Goal: Transaction & Acquisition: Obtain resource

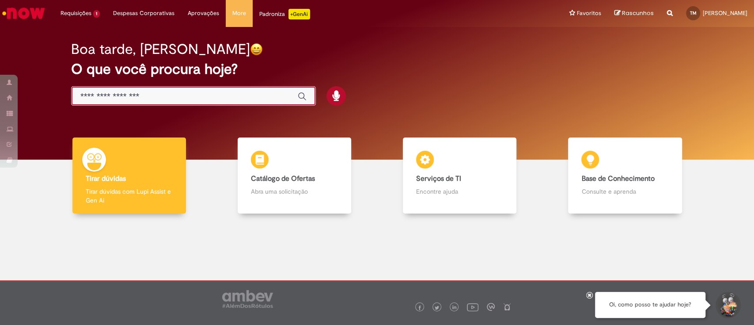
click at [124, 100] on input "Basta digitar aqui" at bounding box center [184, 96] width 209 height 10
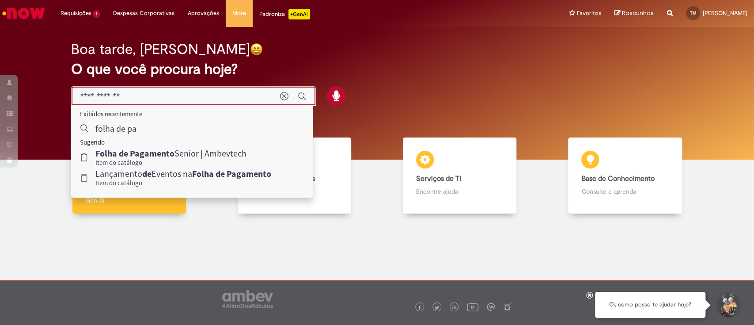
type input "**********"
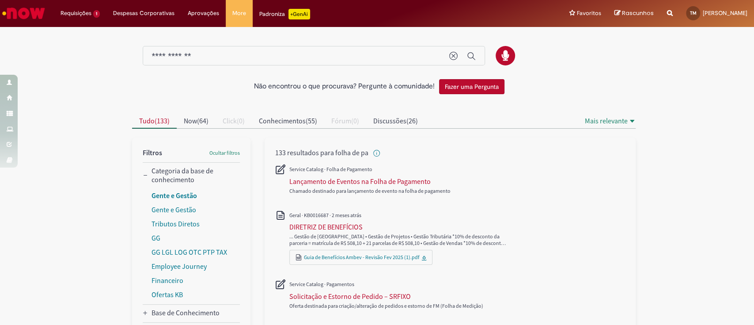
click at [177, 193] on link "Gente e Gestão" at bounding box center [175, 195] width 46 height 9
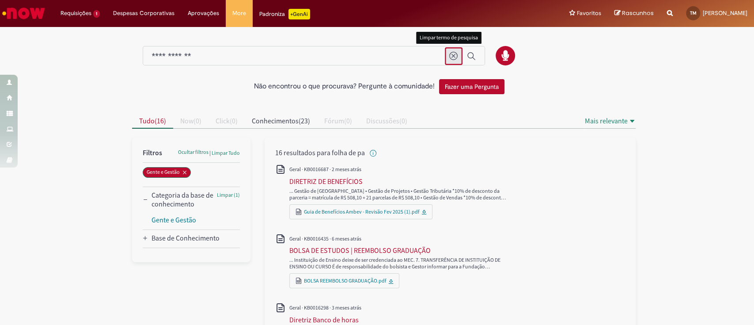
click at [449, 59] on icon "Limpar termo de pesquisa" at bounding box center [453, 56] width 9 height 9
click at [28, 8] on img "Ir para a Homepage" at bounding box center [24, 13] width 46 height 18
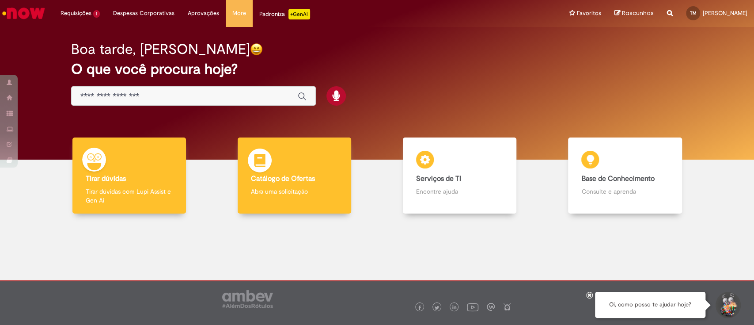
click at [251, 175] on b "Catálogo de Ofertas" at bounding box center [283, 178] width 64 height 9
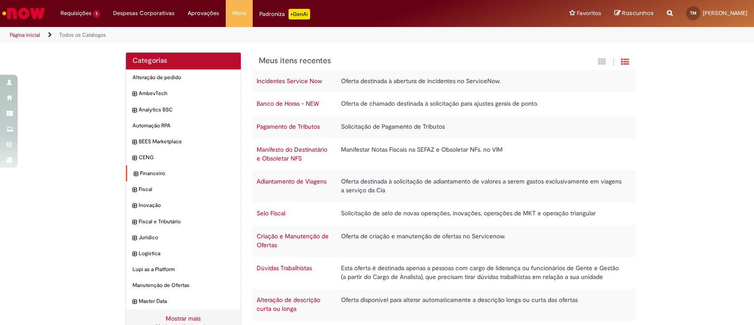
scroll to position [19, 0]
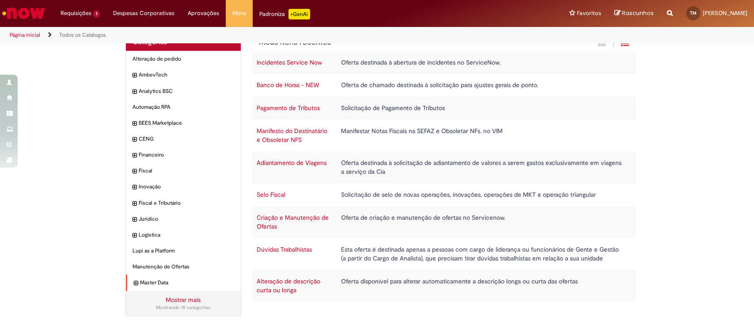
click at [128, 281] on div "Master Data Itens" at bounding box center [183, 282] width 115 height 16
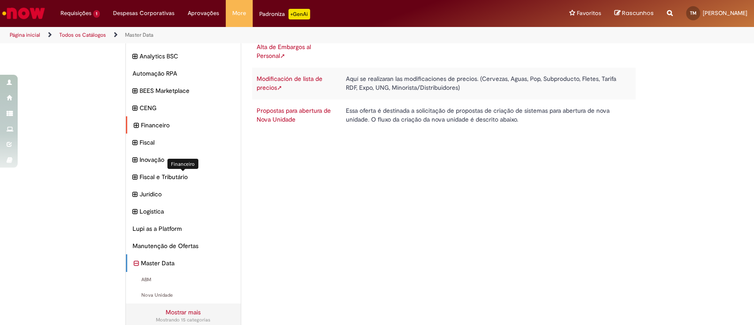
scroll to position [69, 0]
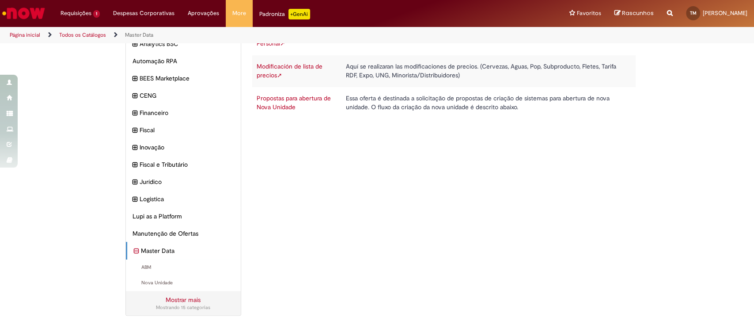
click at [183, 296] on link "Mostrar mais" at bounding box center [183, 300] width 35 height 8
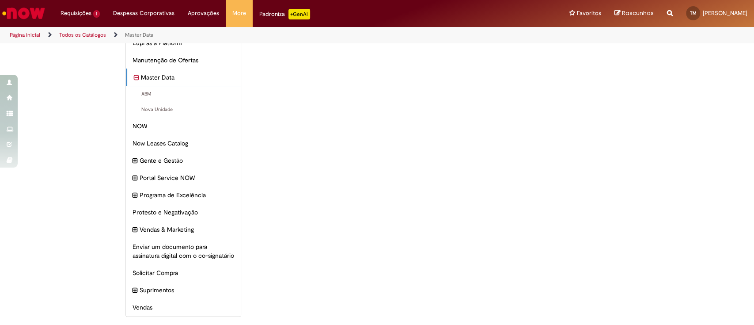
scroll to position [244, 0]
click at [134, 159] on icon "expandir categoria Gente e Gestão" at bounding box center [136, 160] width 5 height 10
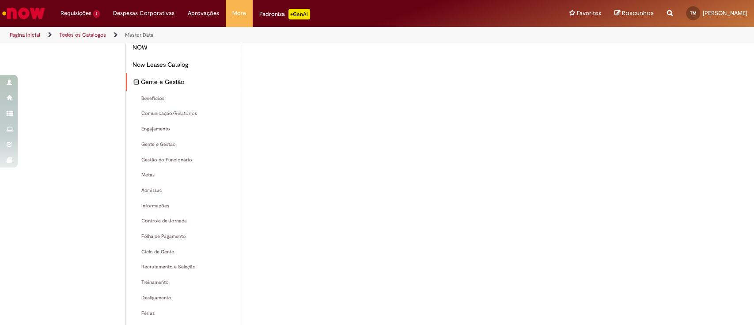
scroll to position [320, 0]
click at [152, 98] on span "Benefícios Itens" at bounding box center [184, 99] width 101 height 7
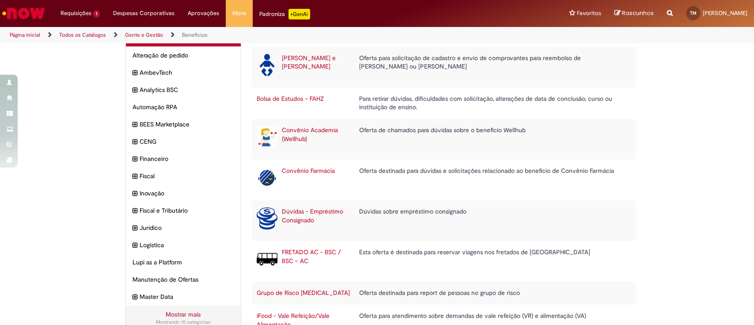
scroll to position [110, 0]
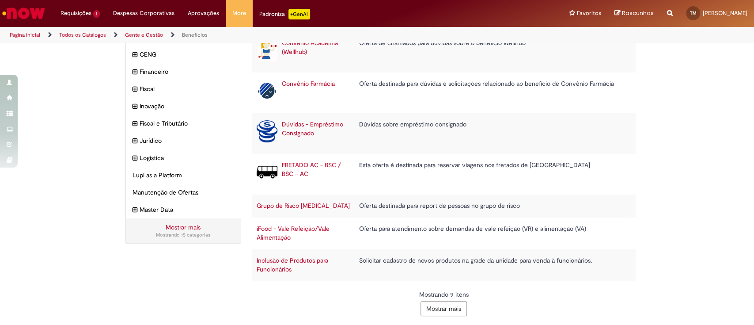
click at [434, 314] on button "Mostrar mais" at bounding box center [444, 308] width 46 height 15
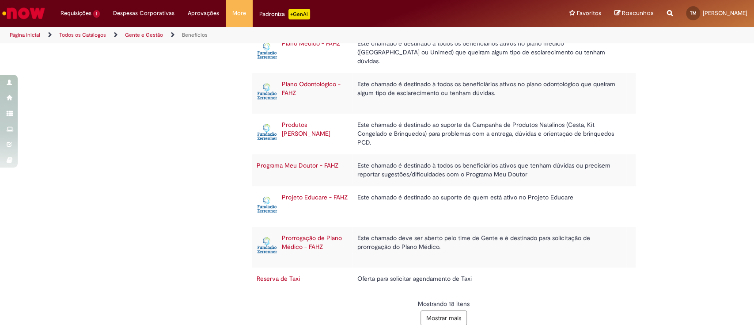
scroll to position [432, 0]
click at [444, 312] on button "Mostrar mais" at bounding box center [444, 317] width 46 height 15
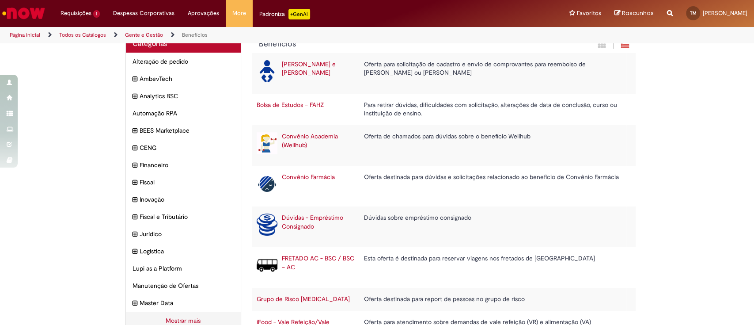
scroll to position [12, 0]
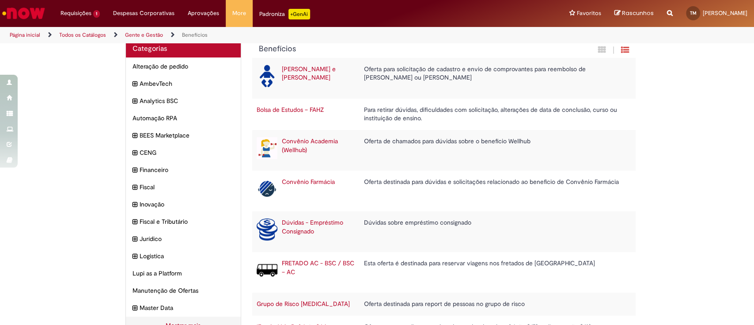
click at [295, 182] on link "Convênio Farmácia" at bounding box center [308, 182] width 53 height 8
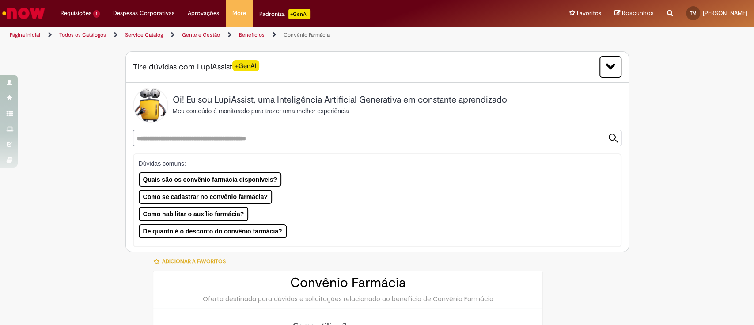
type input "*******"
type input "**********"
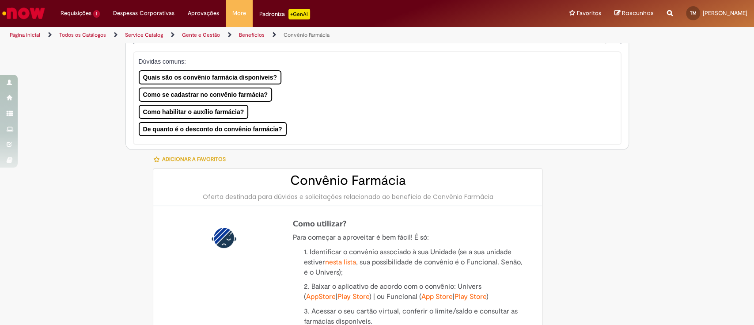
scroll to position [76, 0]
